Goal: Transaction & Acquisition: Purchase product/service

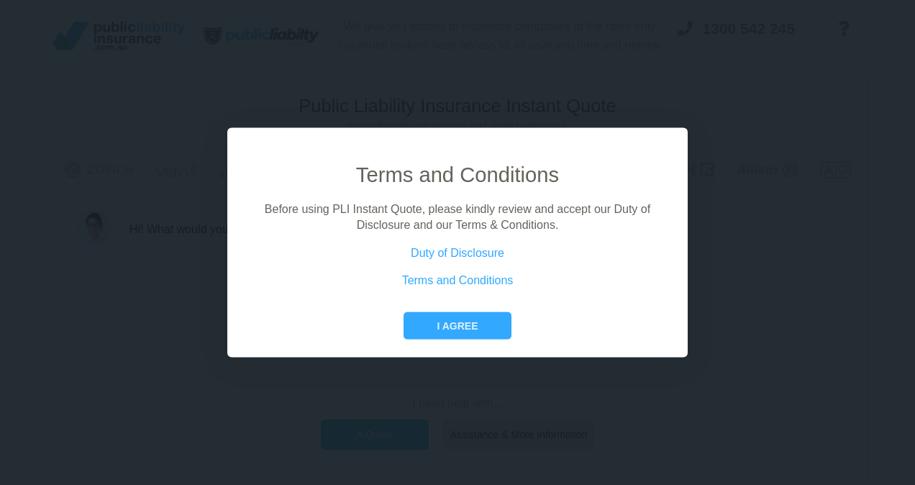
click at [498, 308] on div "Terms and Conditions Before using PLI Instant Quote, please kindly review and a…" at bounding box center [457, 249] width 414 height 179
click at [483, 318] on button "I agree" at bounding box center [456, 324] width 107 height 27
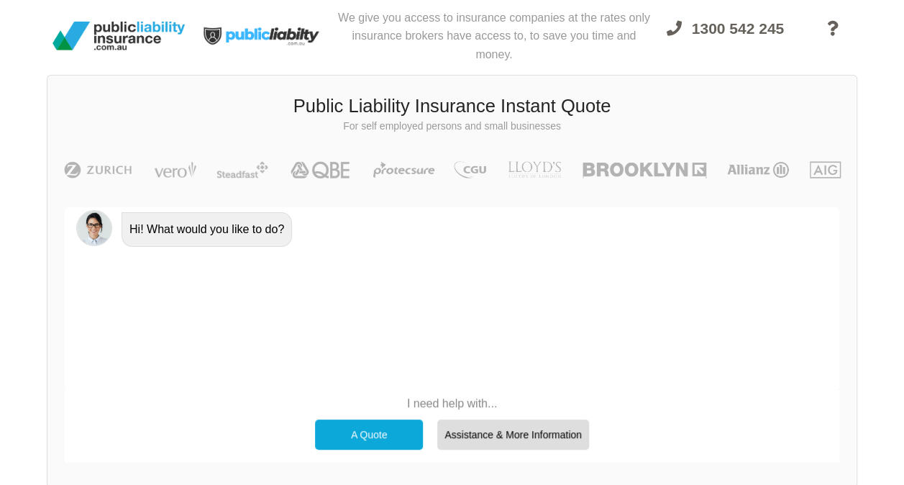
click at [226, 26] on img at bounding box center [263, 36] width 144 height 60
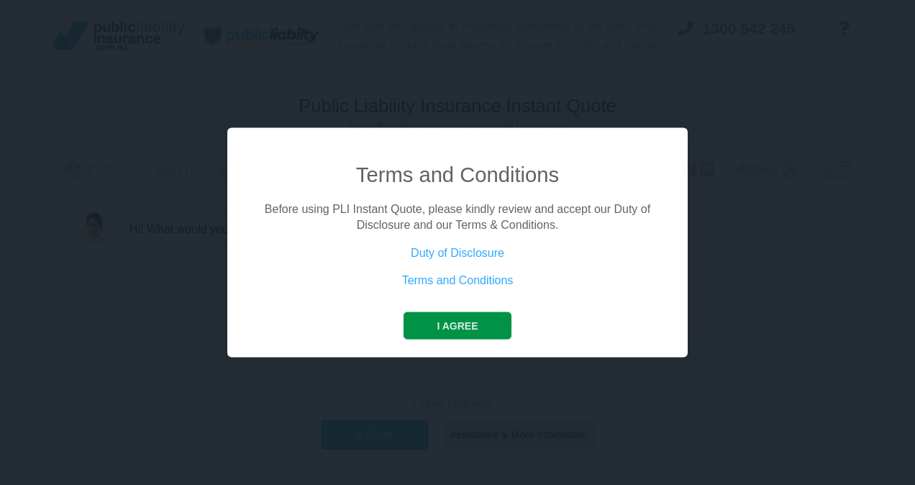
click at [498, 325] on button "I agree" at bounding box center [456, 324] width 107 height 27
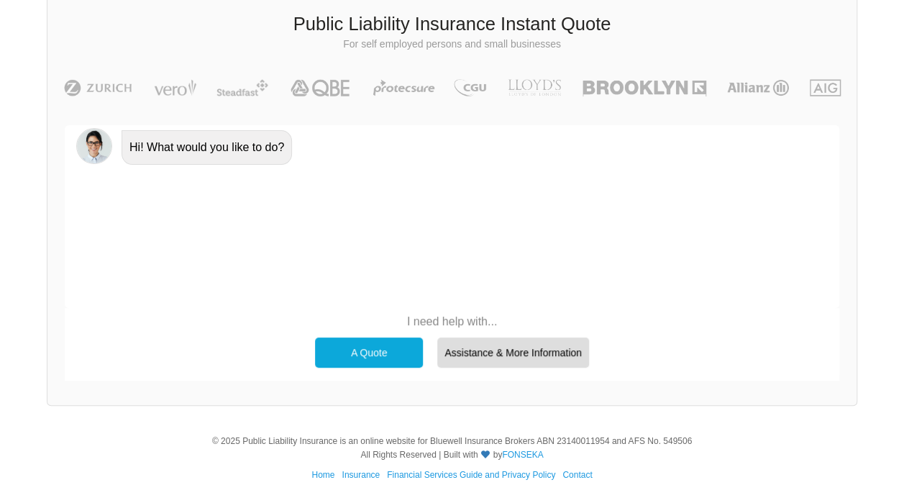
scroll to position [99, 0]
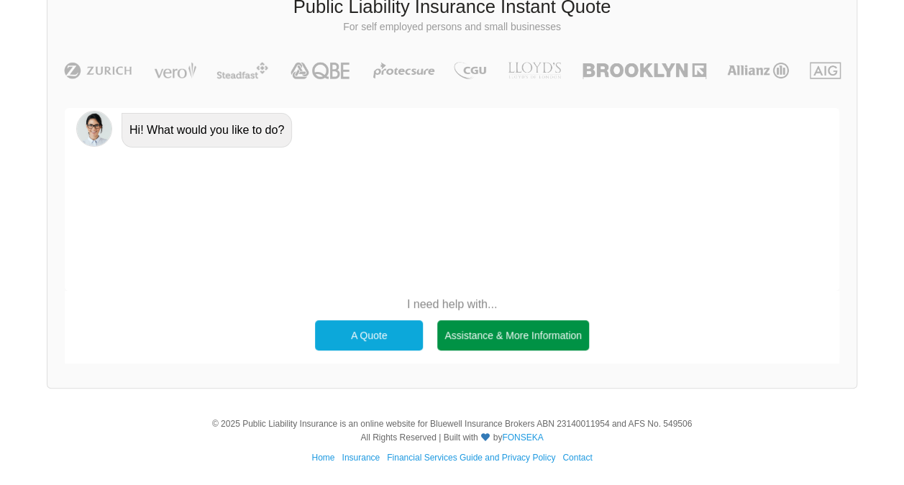
click at [493, 335] on div "Assistance & More Information" at bounding box center [513, 335] width 152 height 30
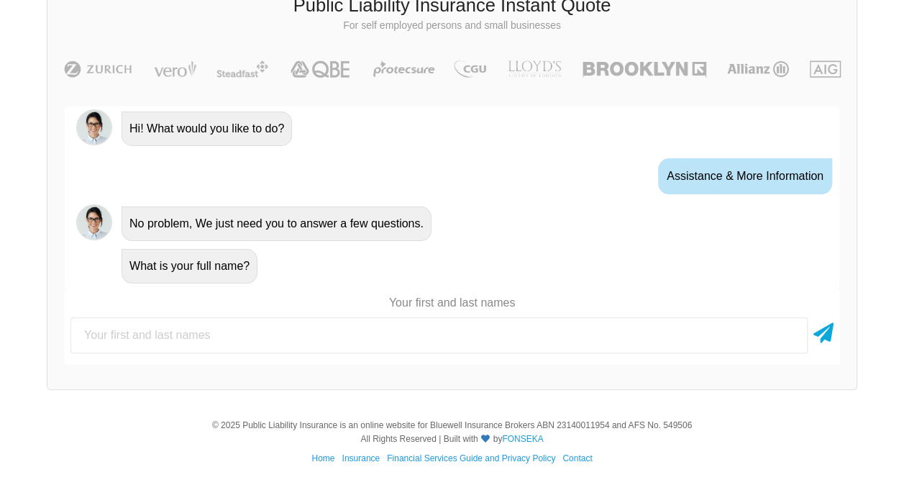
scroll to position [0, 0]
